Goal: Task Accomplishment & Management: Complete application form

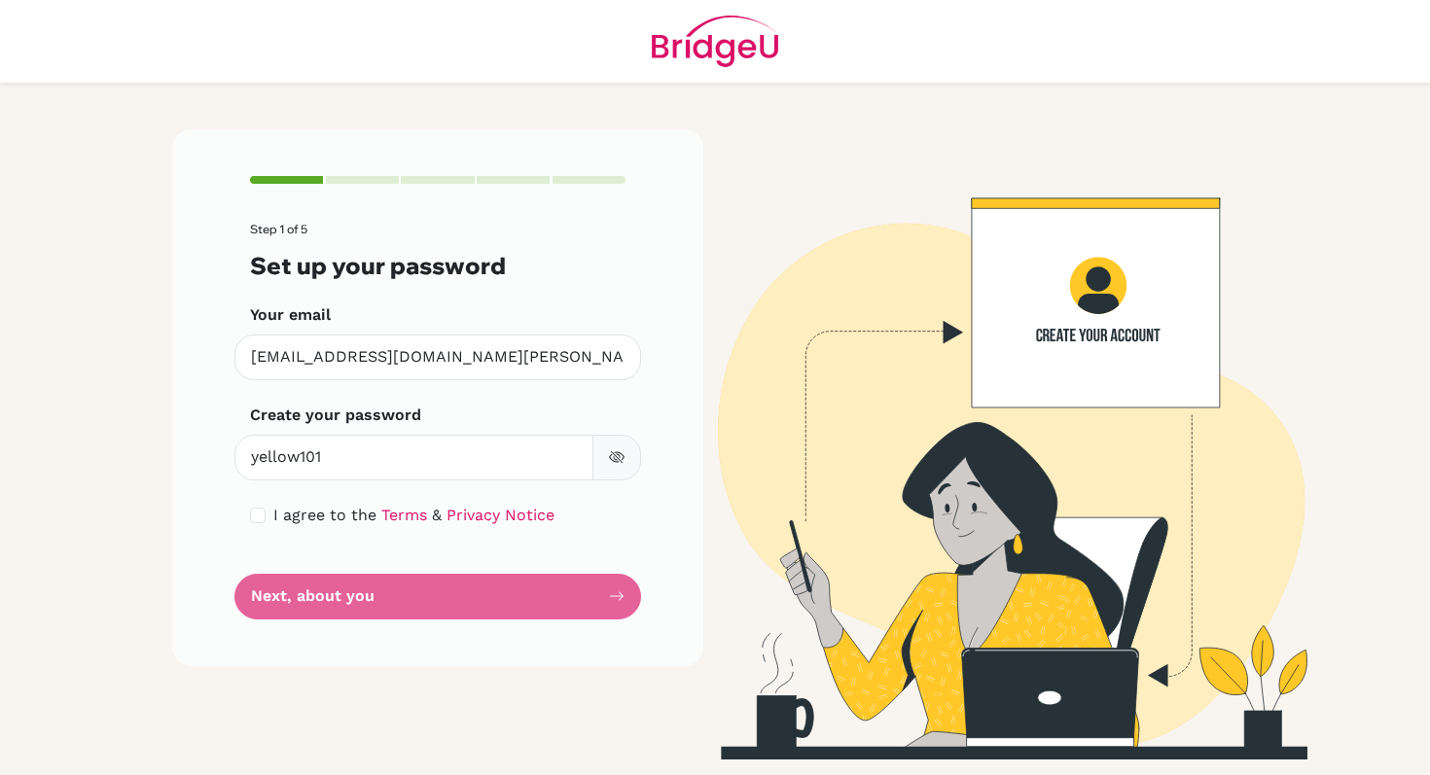
click at [618, 466] on button "button" at bounding box center [616, 458] width 49 height 46
click at [540, 590] on form "Step 1 of 5 Set up your password Your email [EMAIL_ADDRESS][DOMAIN_NAME][PERSON…" at bounding box center [437, 421] width 375 height 396
click at [619, 696] on div "Step 1 of 5 Set up your password Your email [EMAIL_ADDRESS][DOMAIN_NAME][PERSON…" at bounding box center [437, 444] width 554 height 630
click at [376, 603] on form "Step 1 of 5 Set up your password Your email [EMAIL_ADDRESS][DOMAIN_NAME][PERSON…" at bounding box center [437, 421] width 375 height 396
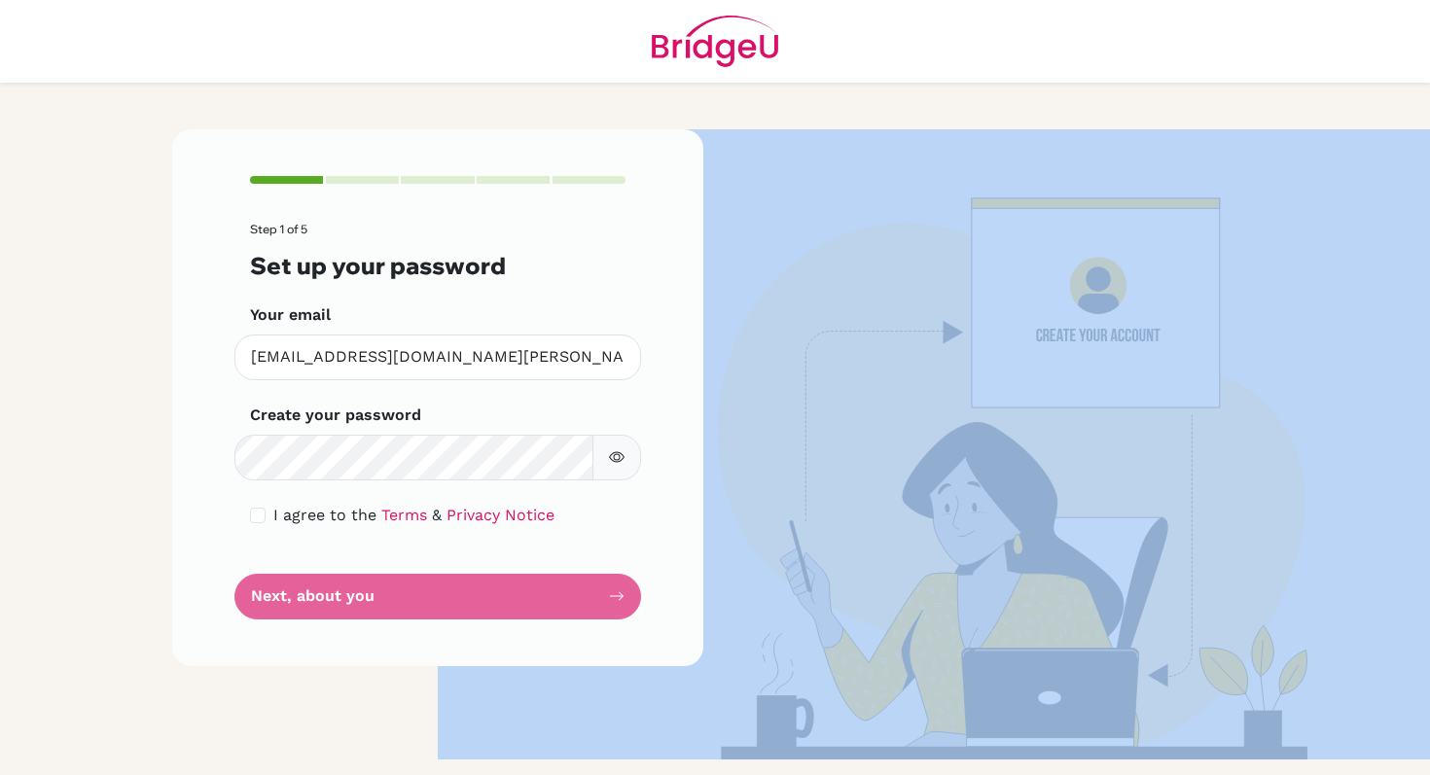
click at [376, 603] on form "Step 1 of 5 Set up your password Your email [EMAIL_ADDRESS][DOMAIN_NAME][PERSON…" at bounding box center [437, 421] width 375 height 396
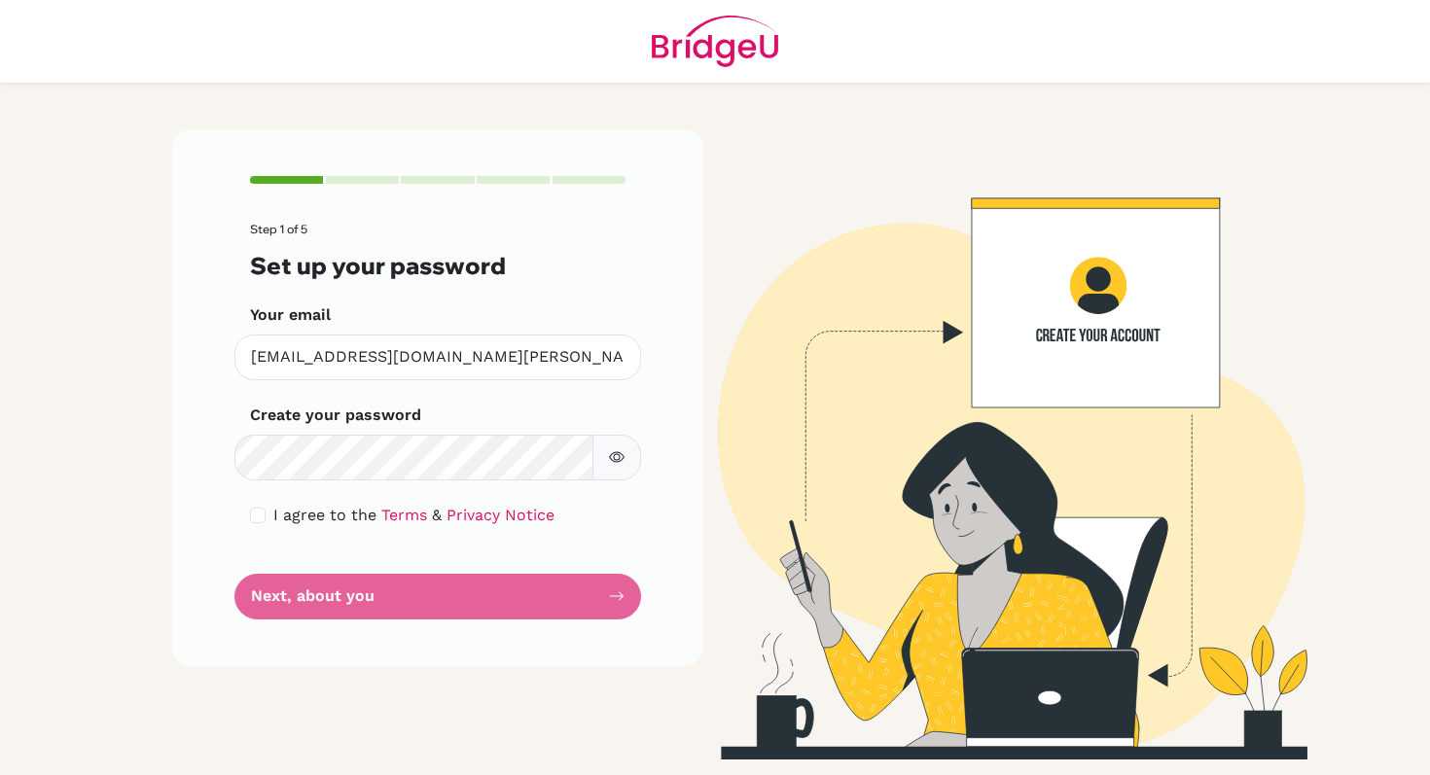
click at [229, 684] on div "Step 1 of 5 Set up your password Your email [EMAIL_ADDRESS][DOMAIN_NAME][PERSON…" at bounding box center [437, 444] width 554 height 630
click at [386, 584] on form "Step 1 of 5 Set up your password Your email [EMAIL_ADDRESS][DOMAIN_NAME][PERSON…" at bounding box center [437, 421] width 375 height 396
click at [371, 580] on form "Step 1 of 5 Set up your password Your email [EMAIL_ADDRESS][DOMAIN_NAME][PERSON…" at bounding box center [437, 421] width 375 height 396
click at [350, 610] on form "Step 1 of 5 Set up your password Your email [EMAIL_ADDRESS][DOMAIN_NAME][PERSON…" at bounding box center [437, 421] width 375 height 396
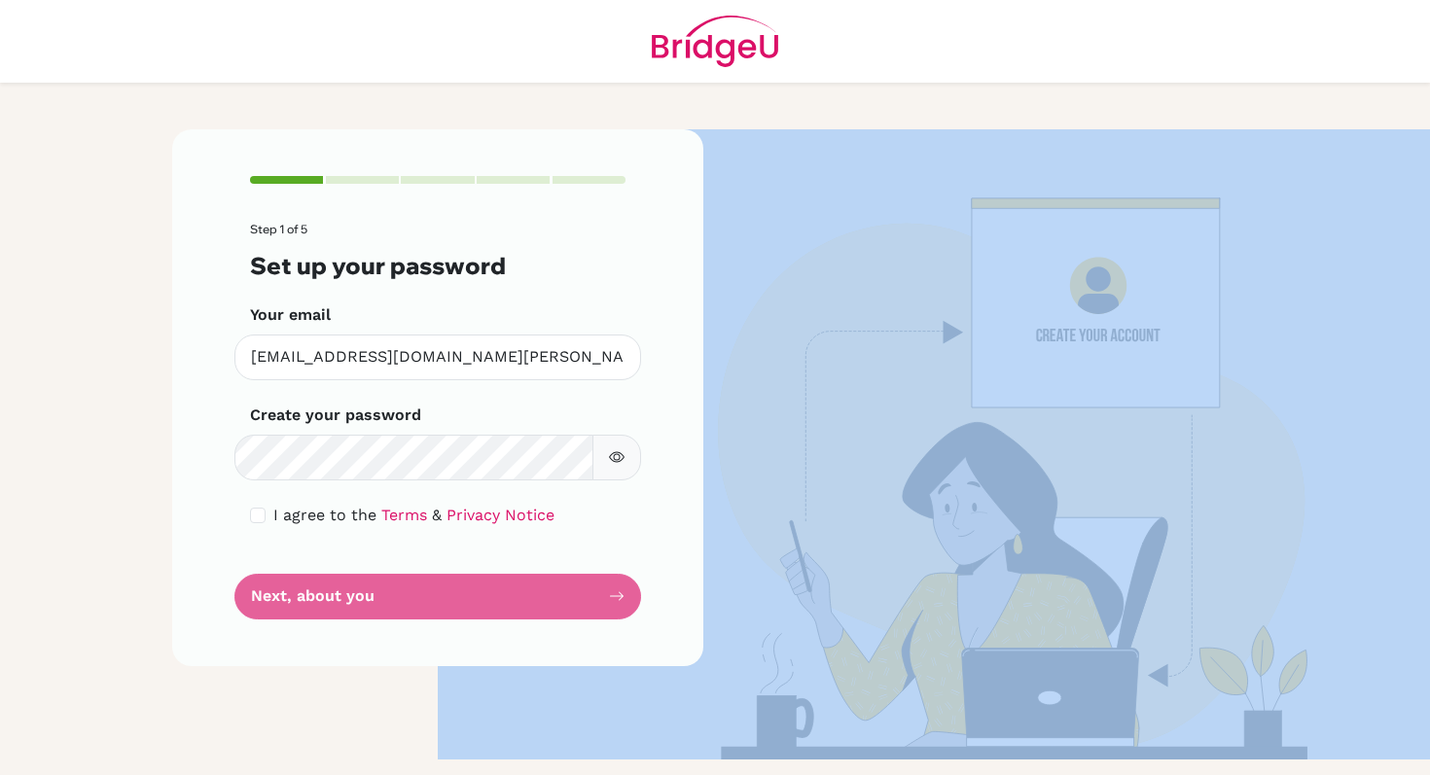
click at [350, 610] on form "Step 1 of 5 Set up your password Your email [EMAIL_ADDRESS][DOMAIN_NAME][PERSON…" at bounding box center [437, 421] width 375 height 396
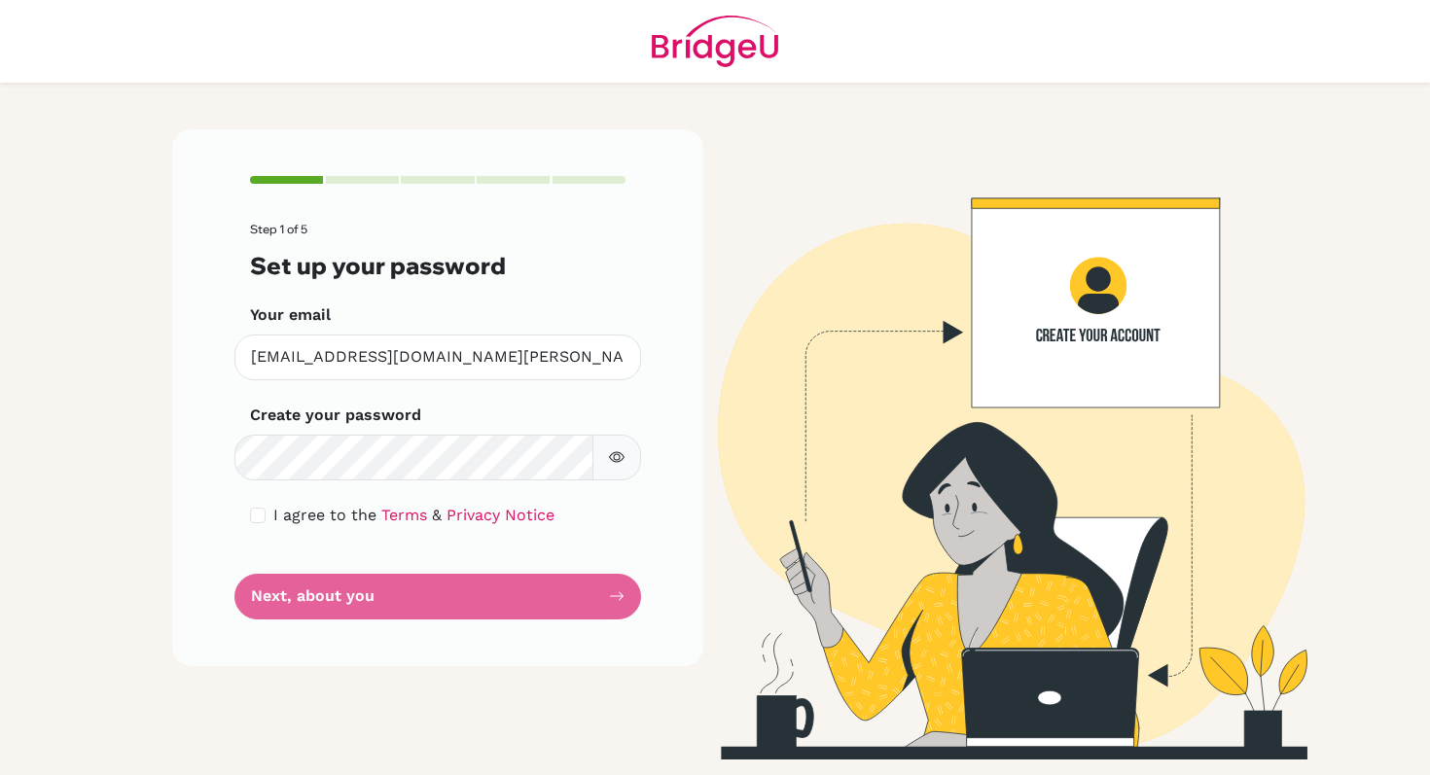
click at [413, 598] on form "Step 1 of 5 Set up your password Your email [EMAIL_ADDRESS][DOMAIN_NAME][PERSON…" at bounding box center [437, 421] width 375 height 396
click at [389, 697] on div "Step 1 of 5 Set up your password Your email [EMAIL_ADDRESS][DOMAIN_NAME][PERSON…" at bounding box center [437, 444] width 554 height 630
click at [555, 591] on form "Step 1 of 5 Set up your password Your email [EMAIL_ADDRESS][DOMAIN_NAME][PERSON…" at bounding box center [437, 421] width 375 height 396
click at [625, 601] on div "Step 1 of 5 Set up your password Your email [EMAIL_ADDRESS][DOMAIN_NAME][PERSON…" at bounding box center [437, 397] width 531 height 536
click at [258, 512] on input "checkbox" at bounding box center [258, 516] width 16 height 16
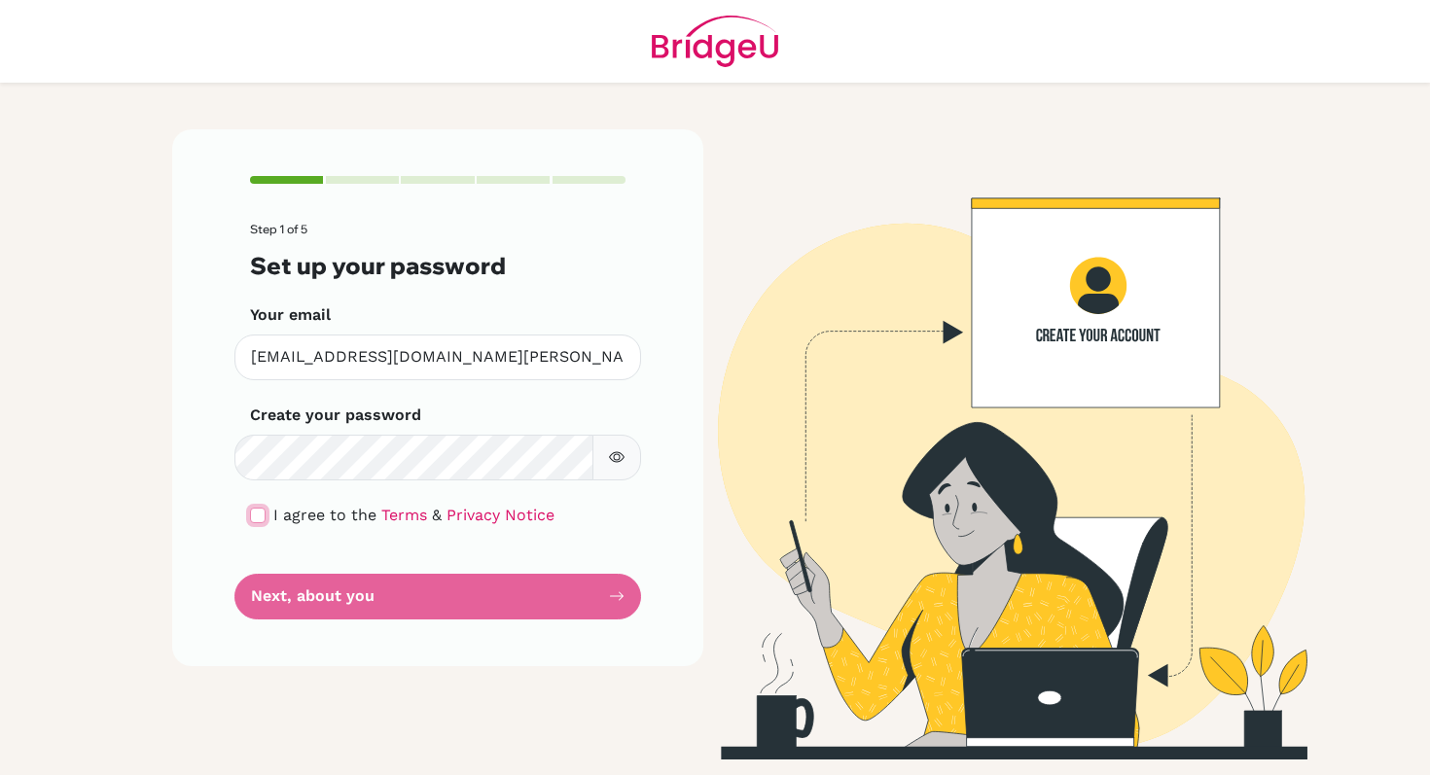
checkbox input "true"
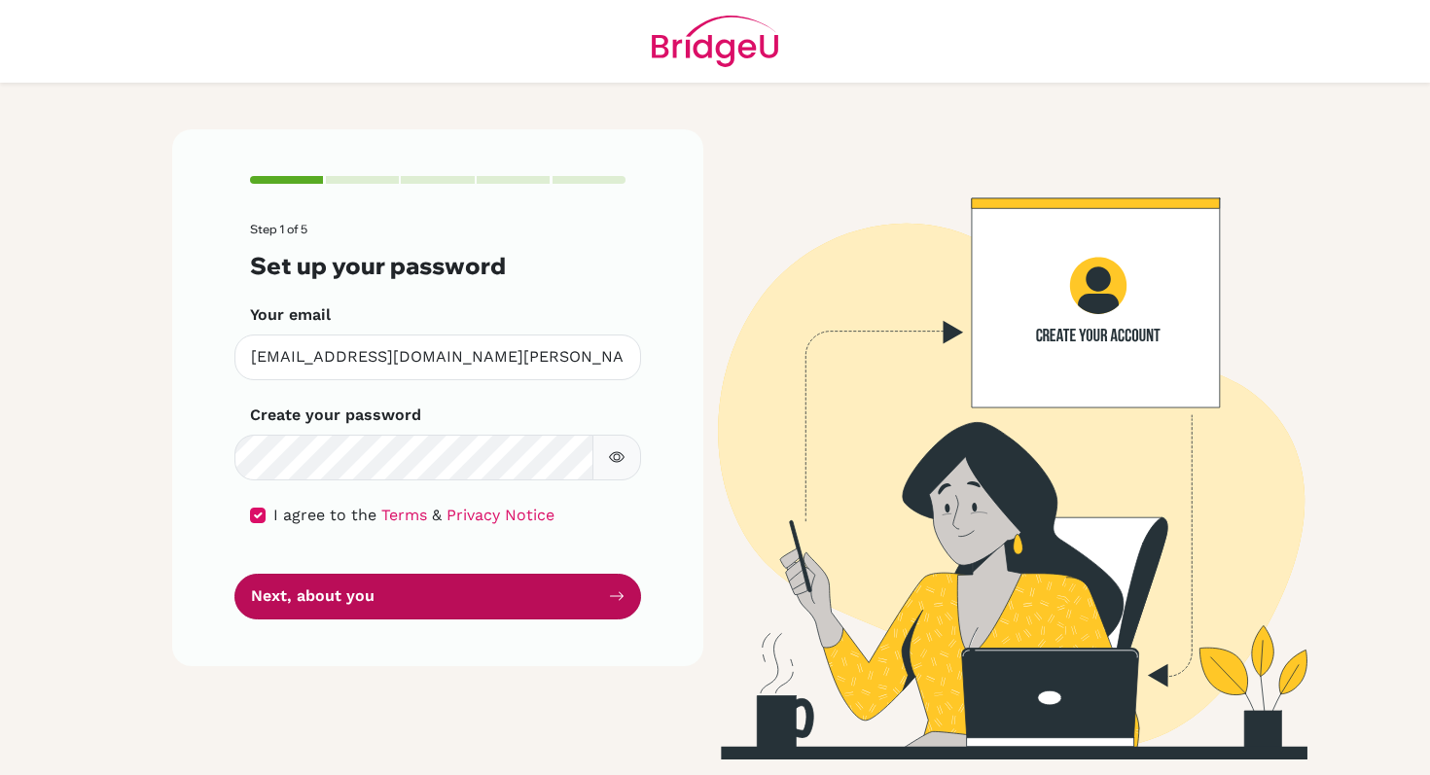
click at [383, 612] on button "Next, about you" at bounding box center [437, 597] width 406 height 46
